Goal: Information Seeking & Learning: Learn about a topic

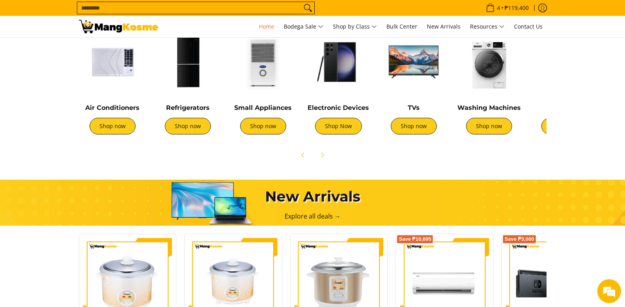
click at [195, 6] on input "Search..." at bounding box center [189, 8] width 224 height 12
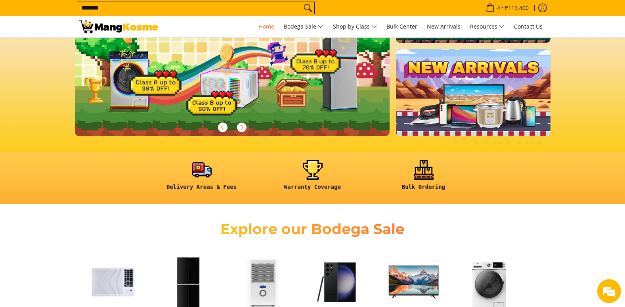
type input "*******"
click at [302, 2] on button "Search" at bounding box center [308, 8] width 13 height 12
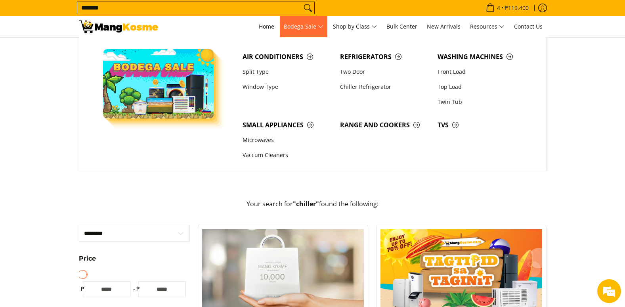
click at [308, 28] on span "Bodega Sale" at bounding box center [304, 27] width 40 height 10
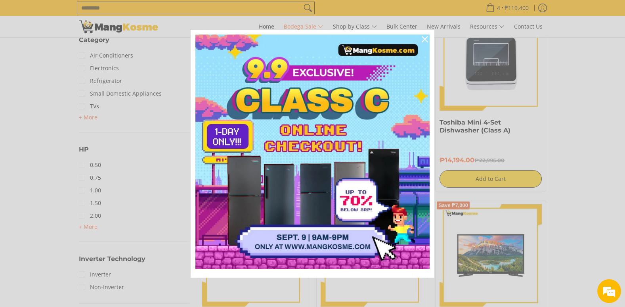
scroll to position [717, 0]
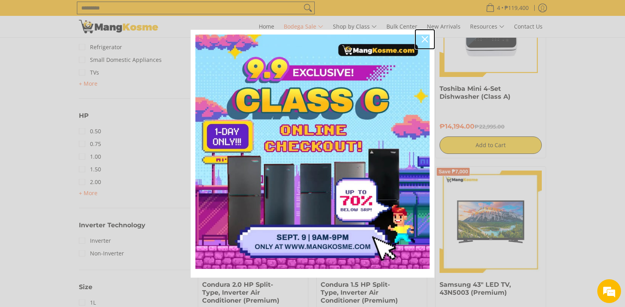
drag, startPoint x: 423, startPoint y: 41, endPoint x: 385, endPoint y: 106, distance: 75.7
click at [423, 41] on icon "close icon" at bounding box center [425, 39] width 6 height 6
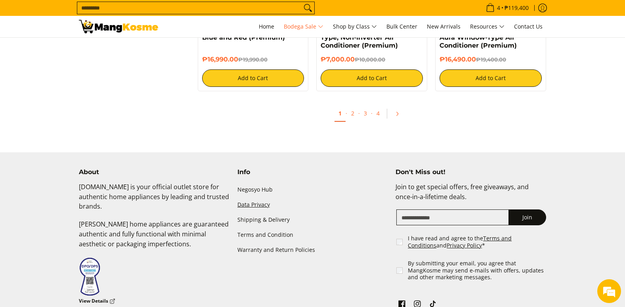
scroll to position [1791, 0]
